Goal: Transaction & Acquisition: Book appointment/travel/reservation

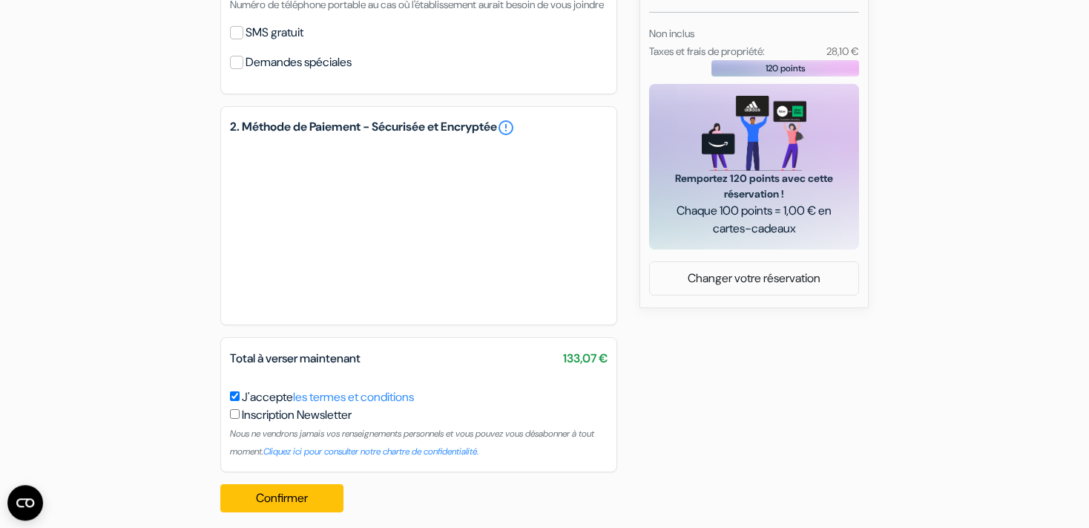
scroll to position [650, 0]
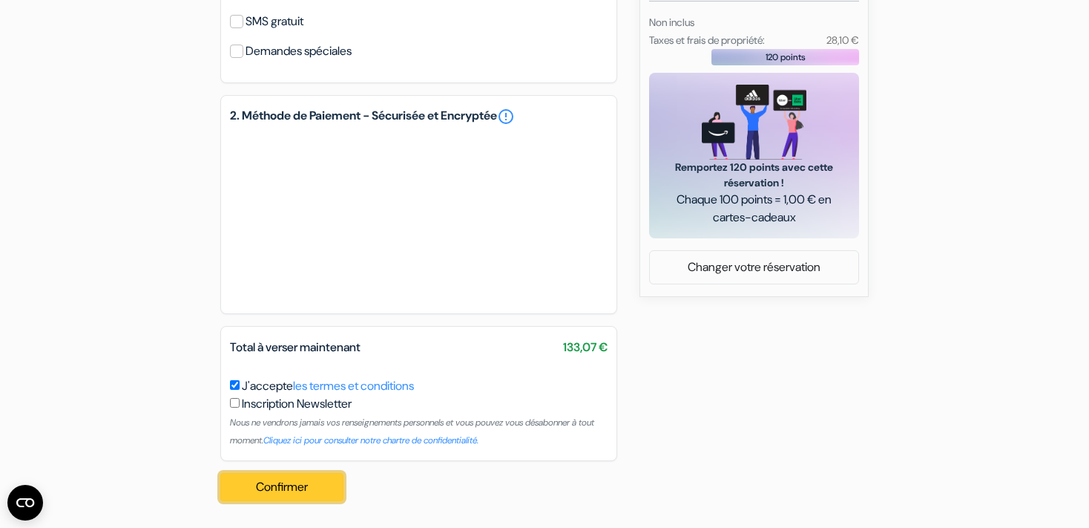
click at [313, 482] on button "Confirmer Loading..." at bounding box center [281, 487] width 123 height 28
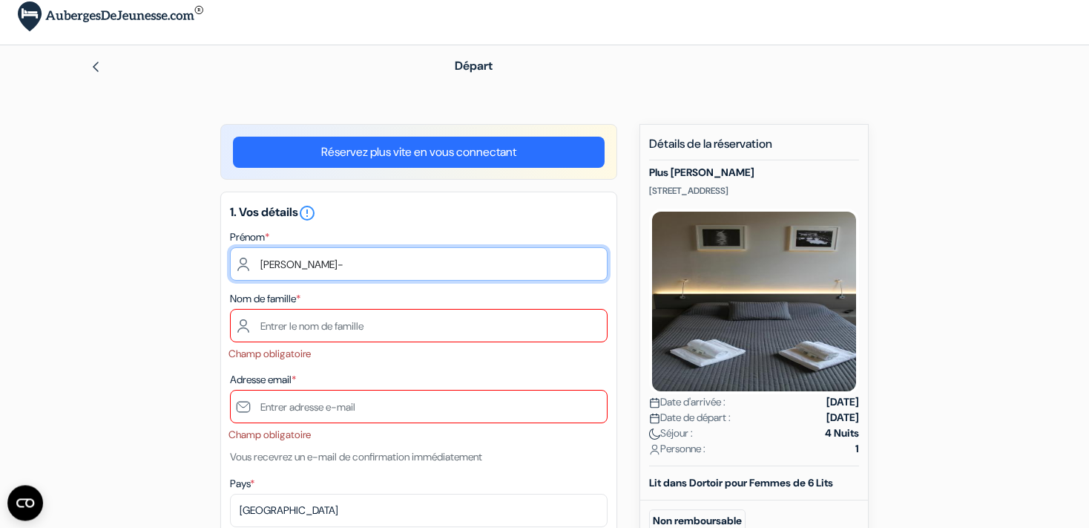
type input "[PERSON_NAME]"
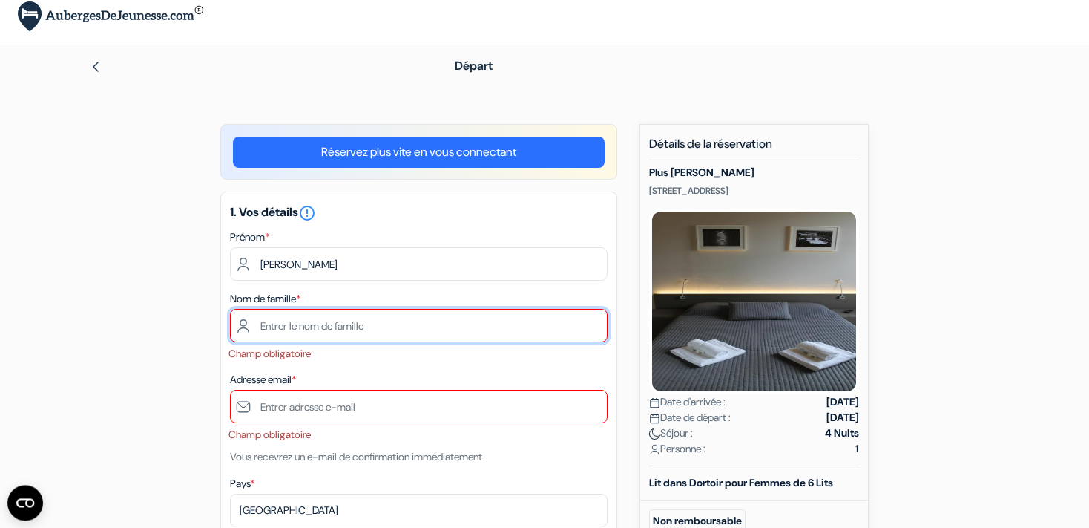
type input "Mangin"
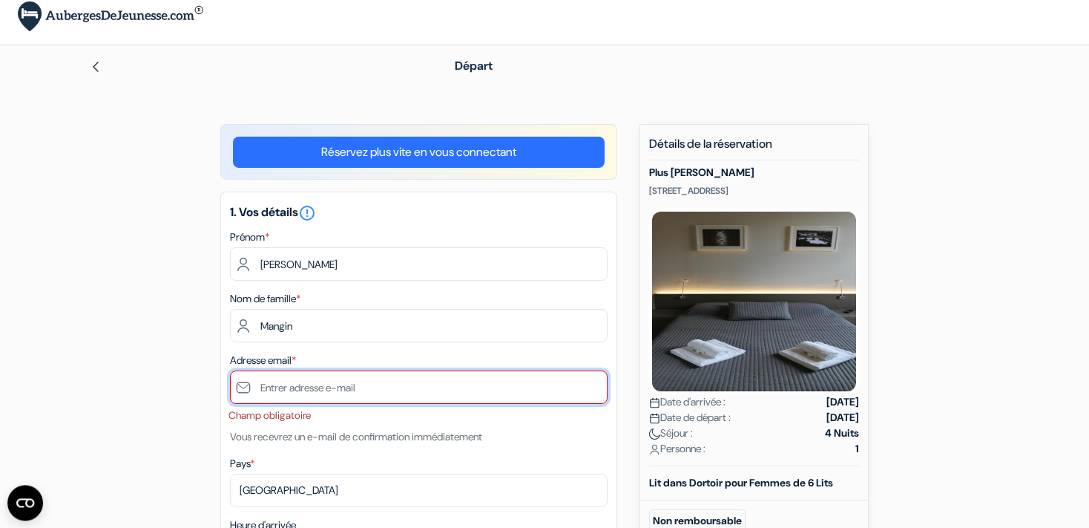
scroll to position [10, 0]
click at [338, 392] on input "text" at bounding box center [419, 387] width 378 height 33
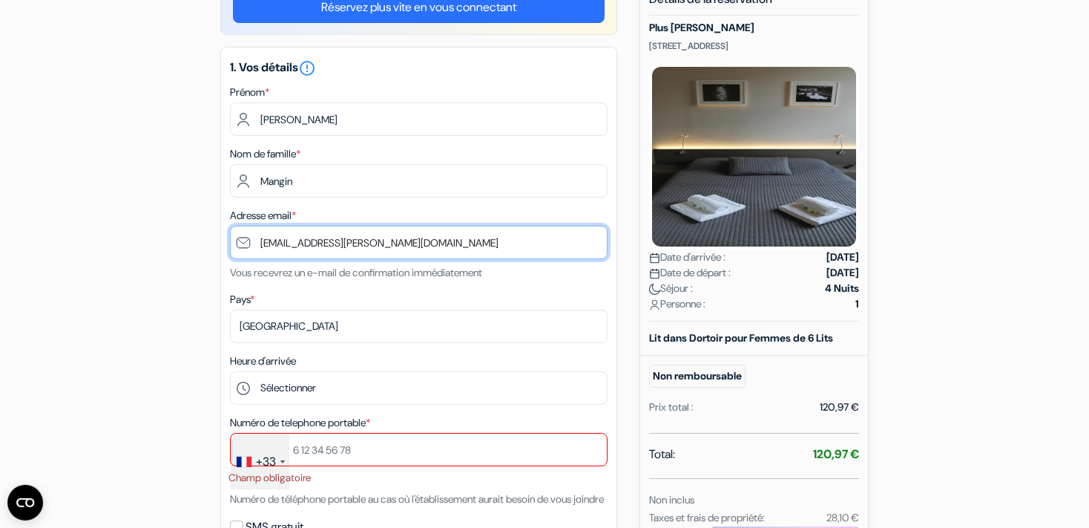
scroll to position [158, 0]
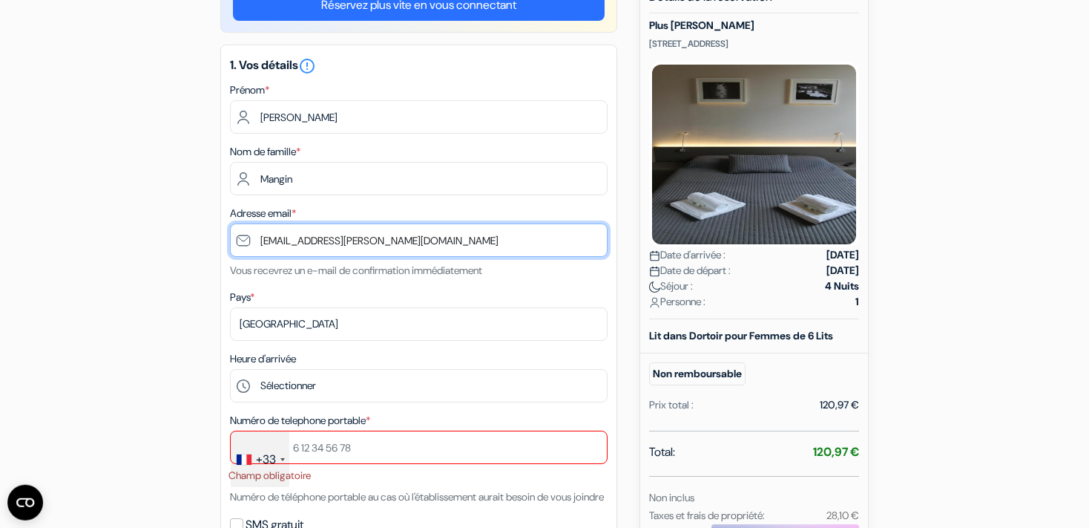
type input "[EMAIL_ADDRESS][PERSON_NAME][DOMAIN_NAME]"
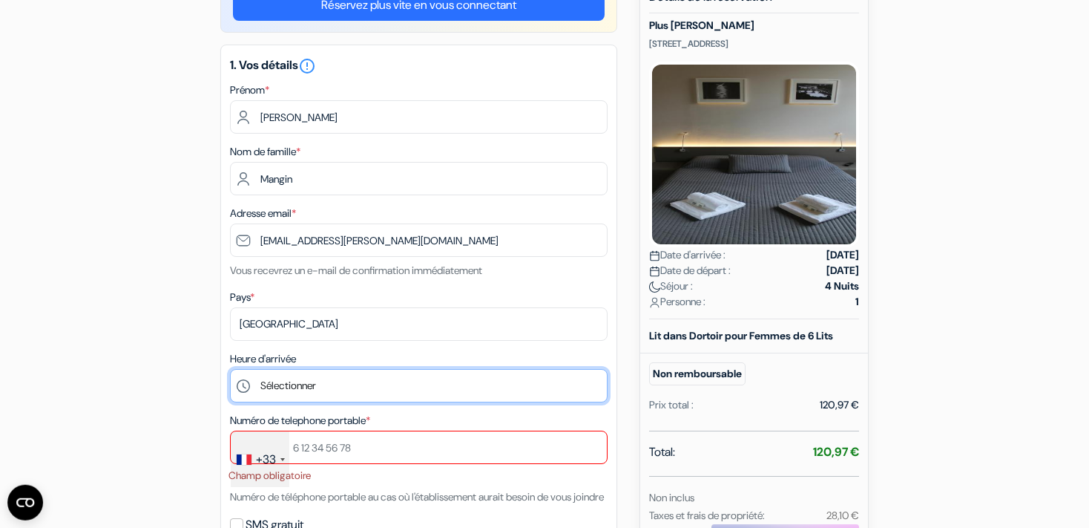
click at [230, 369] on select "Sélectionner 15:00 16:00 17:00 18:00 19:00 20:00 21:00 22:00 23:00 0:00" at bounding box center [419, 385] width 378 height 33
select select "15"
click option "15:00" at bounding box center [0, 0] width 0 height 0
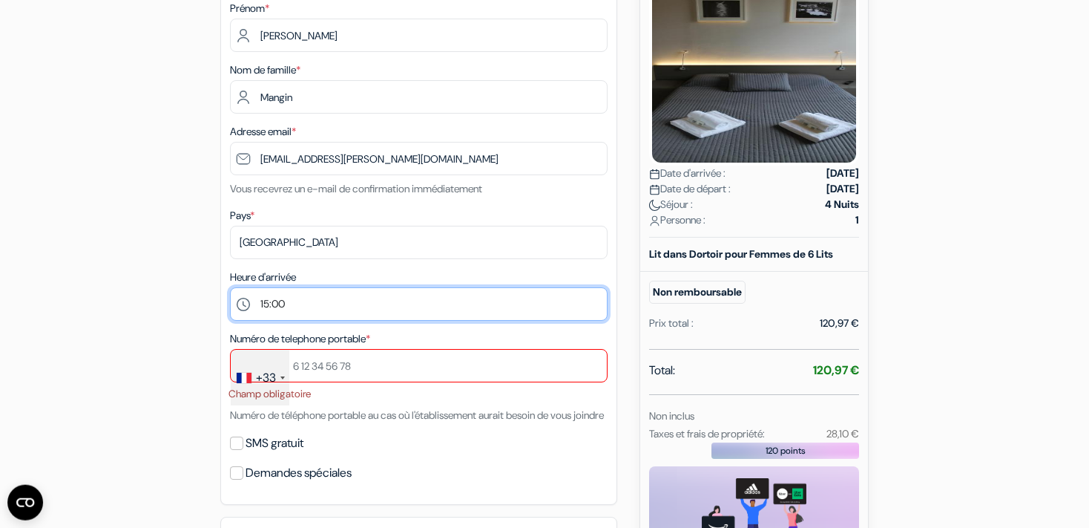
scroll to position [261, 0]
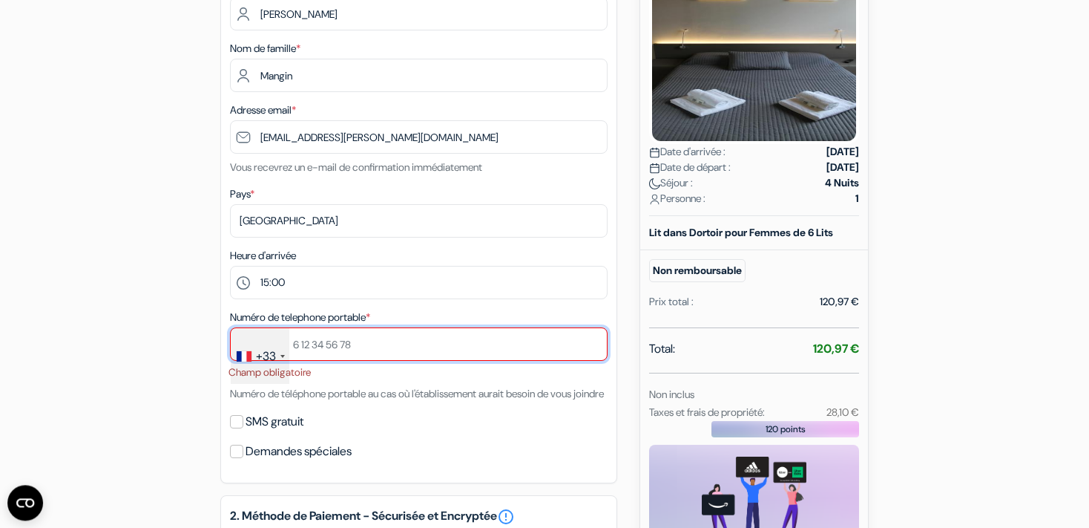
click at [306, 342] on input "text" at bounding box center [419, 343] width 378 height 33
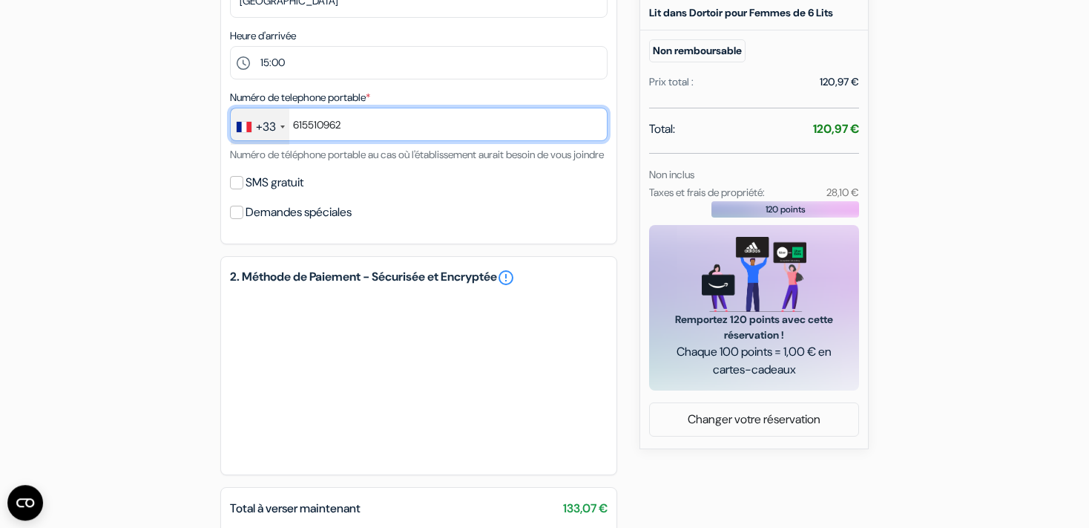
scroll to position [553, 0]
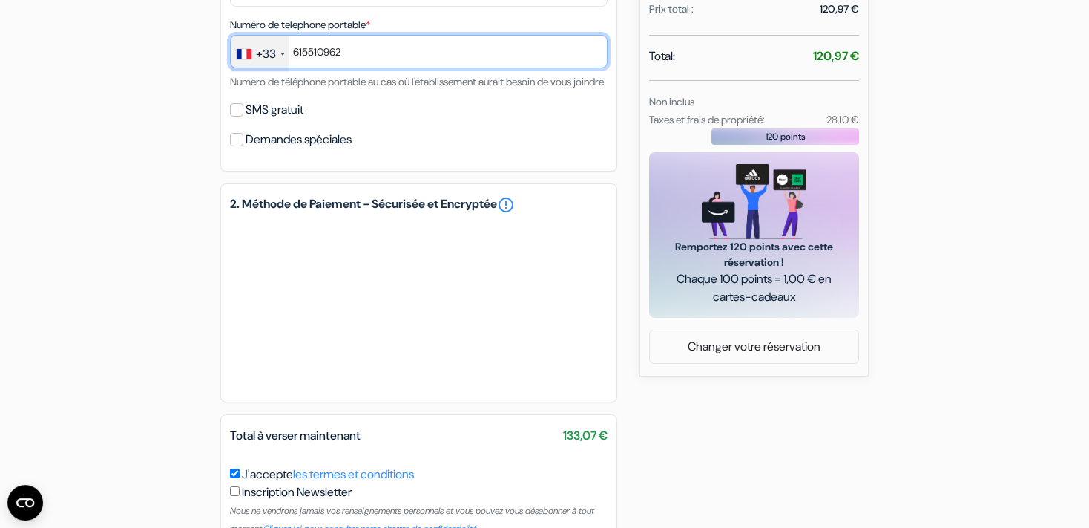
type input "615510962"
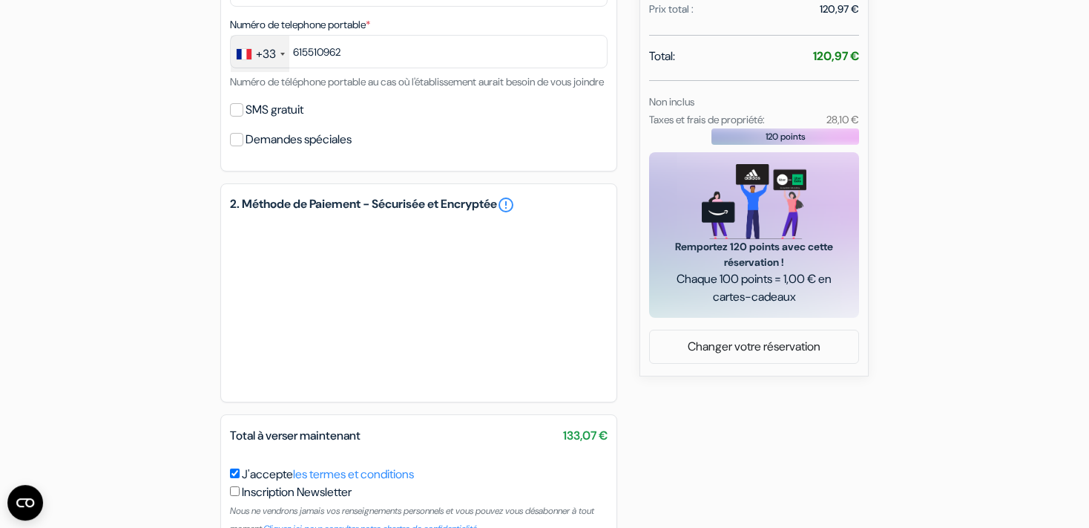
scroll to position [659, 0]
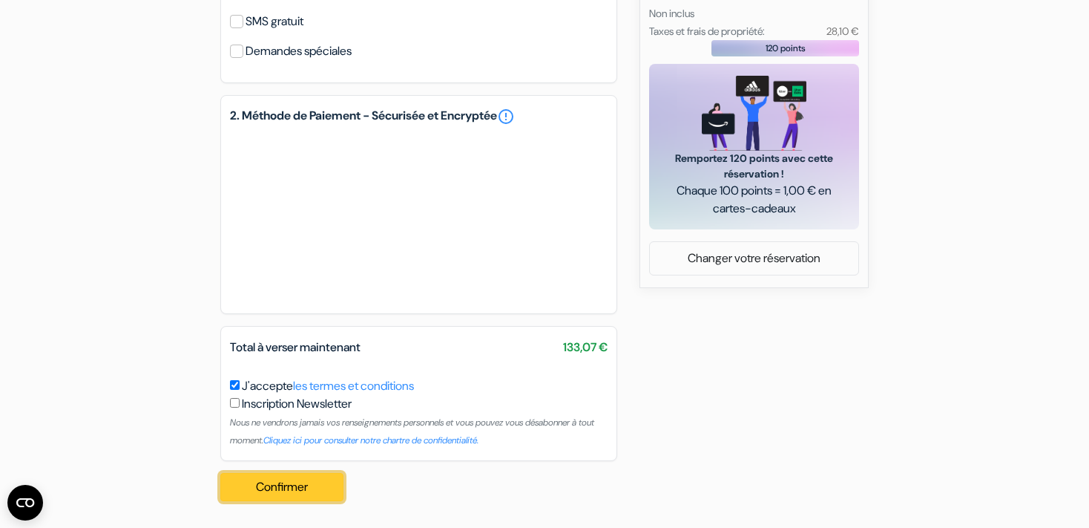
click at [289, 487] on button "Confirmer Loading..." at bounding box center [281, 487] width 123 height 28
